Goal: Find specific page/section: Find specific page/section

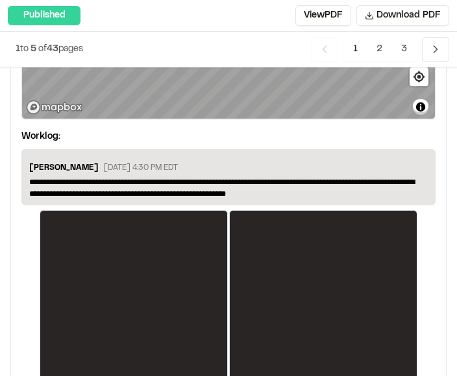
scroll to position [2512, 0]
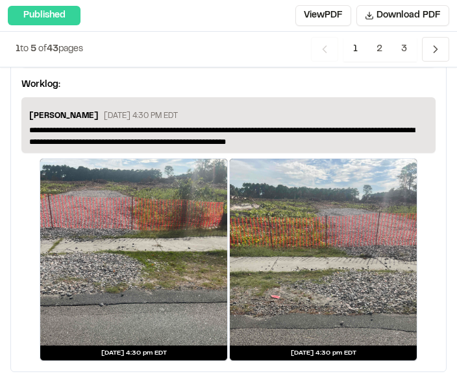
click at [384, 47] on span "2" at bounding box center [379, 49] width 25 height 25
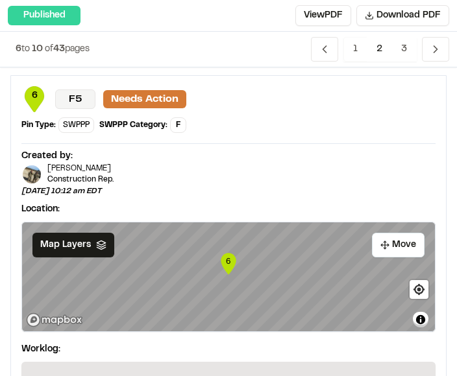
scroll to position [2654, 0]
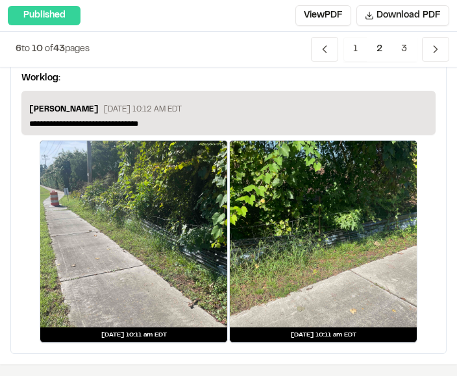
click at [357, 50] on span "1" at bounding box center [355, 49] width 24 height 25
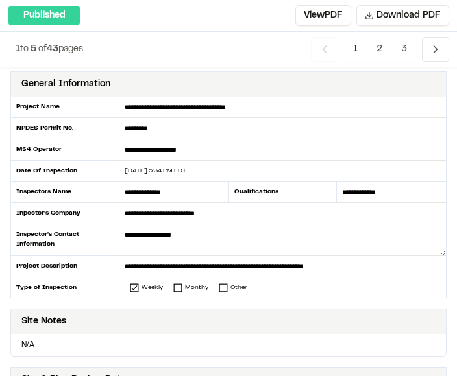
scroll to position [49, 0]
